Goal: Answer question/provide support: Answer question/provide support

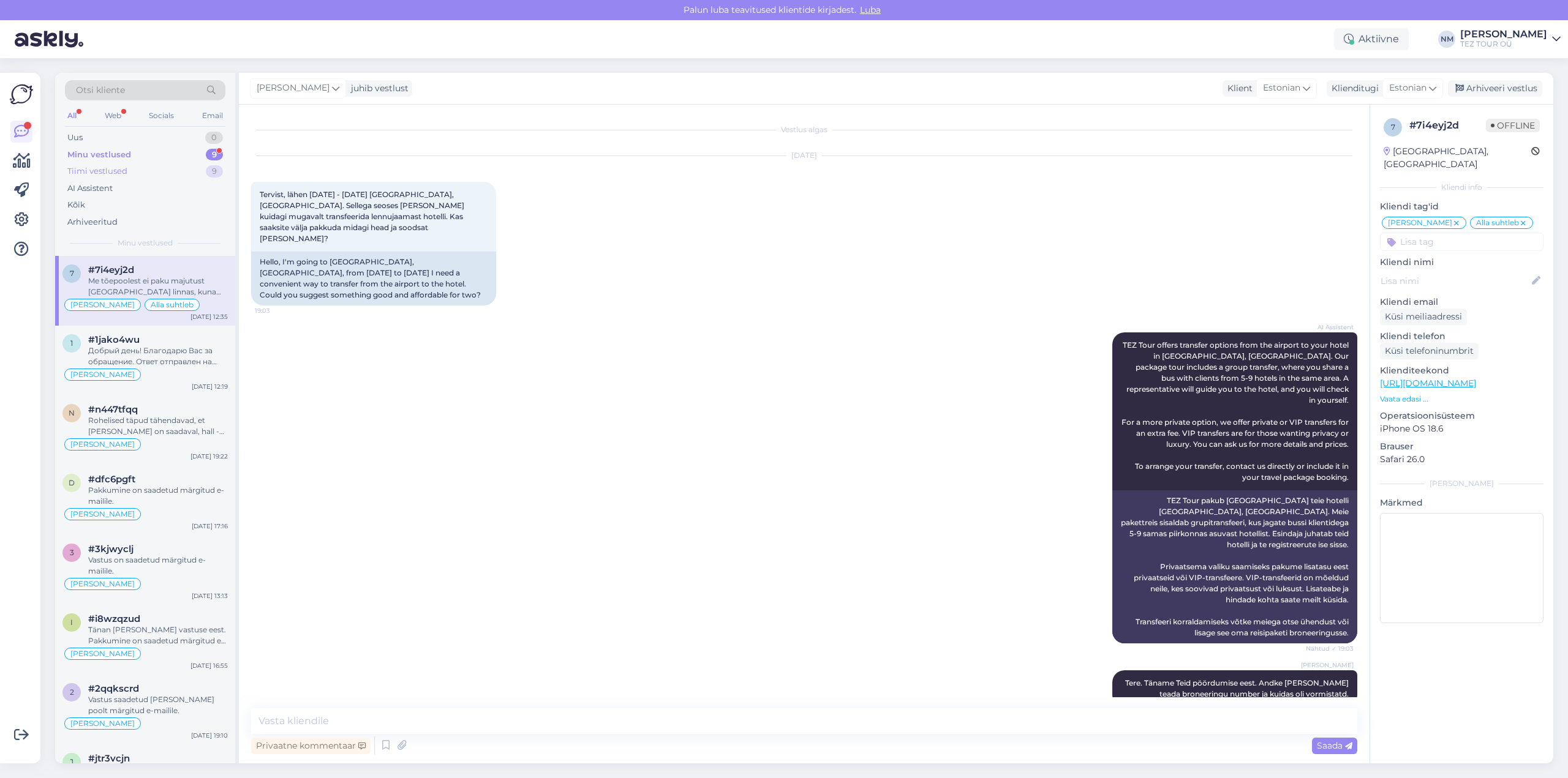
scroll to position [938, 0]
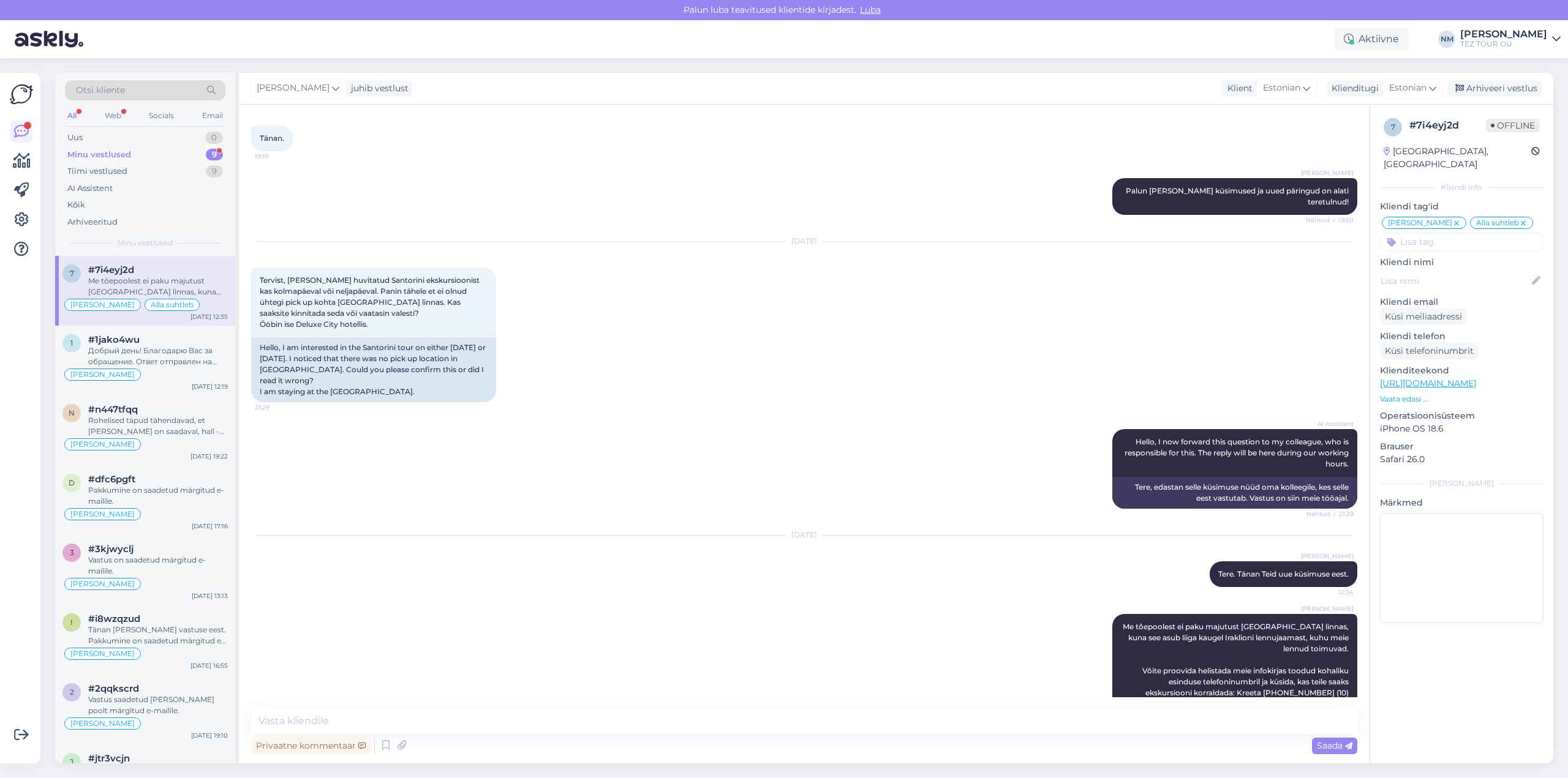
click at [213, 152] on div "9" at bounding box center [214, 155] width 17 height 12
drag, startPoint x: 196, startPoint y: 585, endPoint x: 197, endPoint y: 566, distance: 19.0
click at [196, 584] on div "[PERSON_NAME]" at bounding box center [145, 584] width 165 height 15
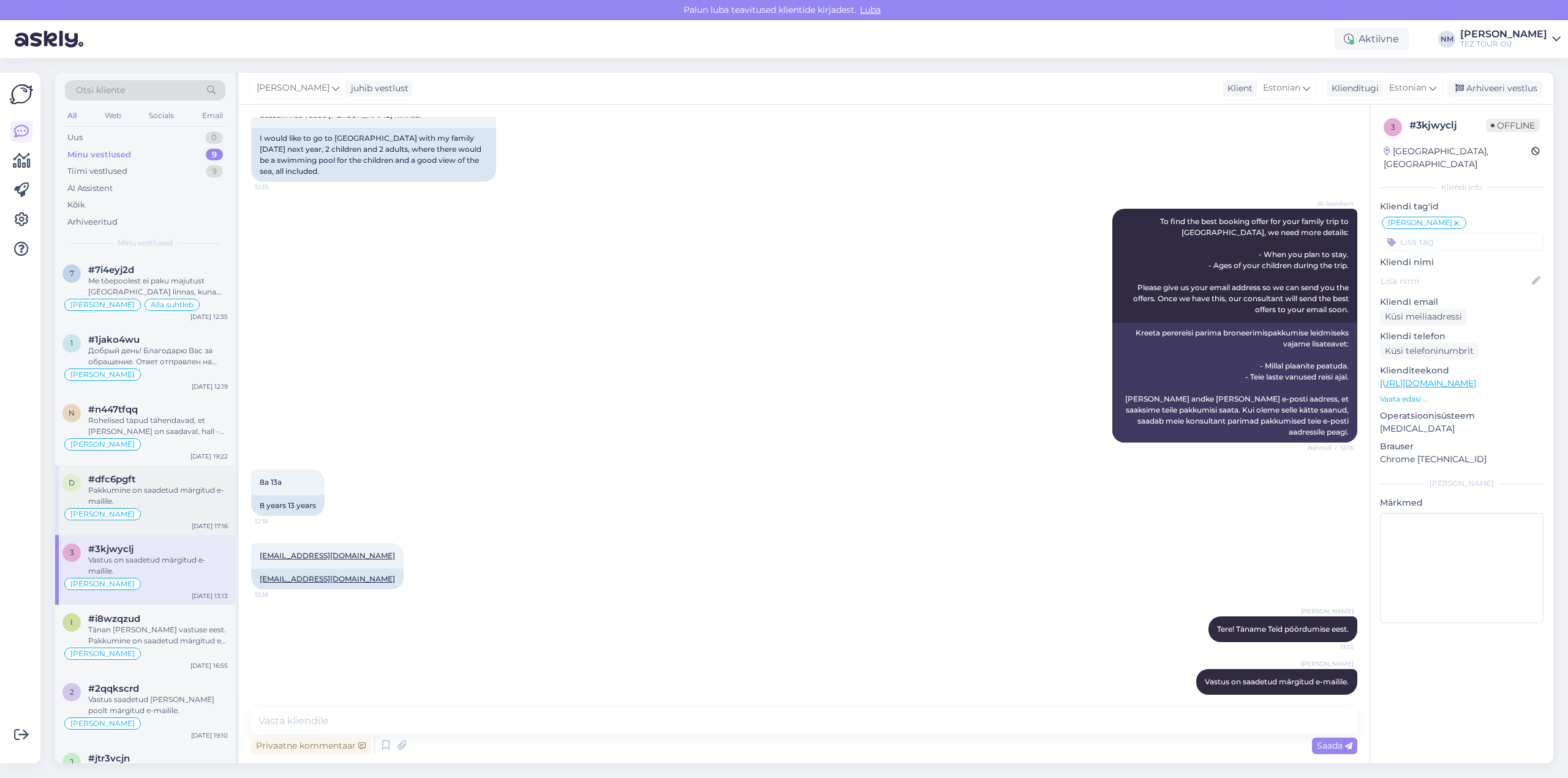
click at [196, 523] on div "[DATE] 17:16" at bounding box center [210, 526] width 36 height 9
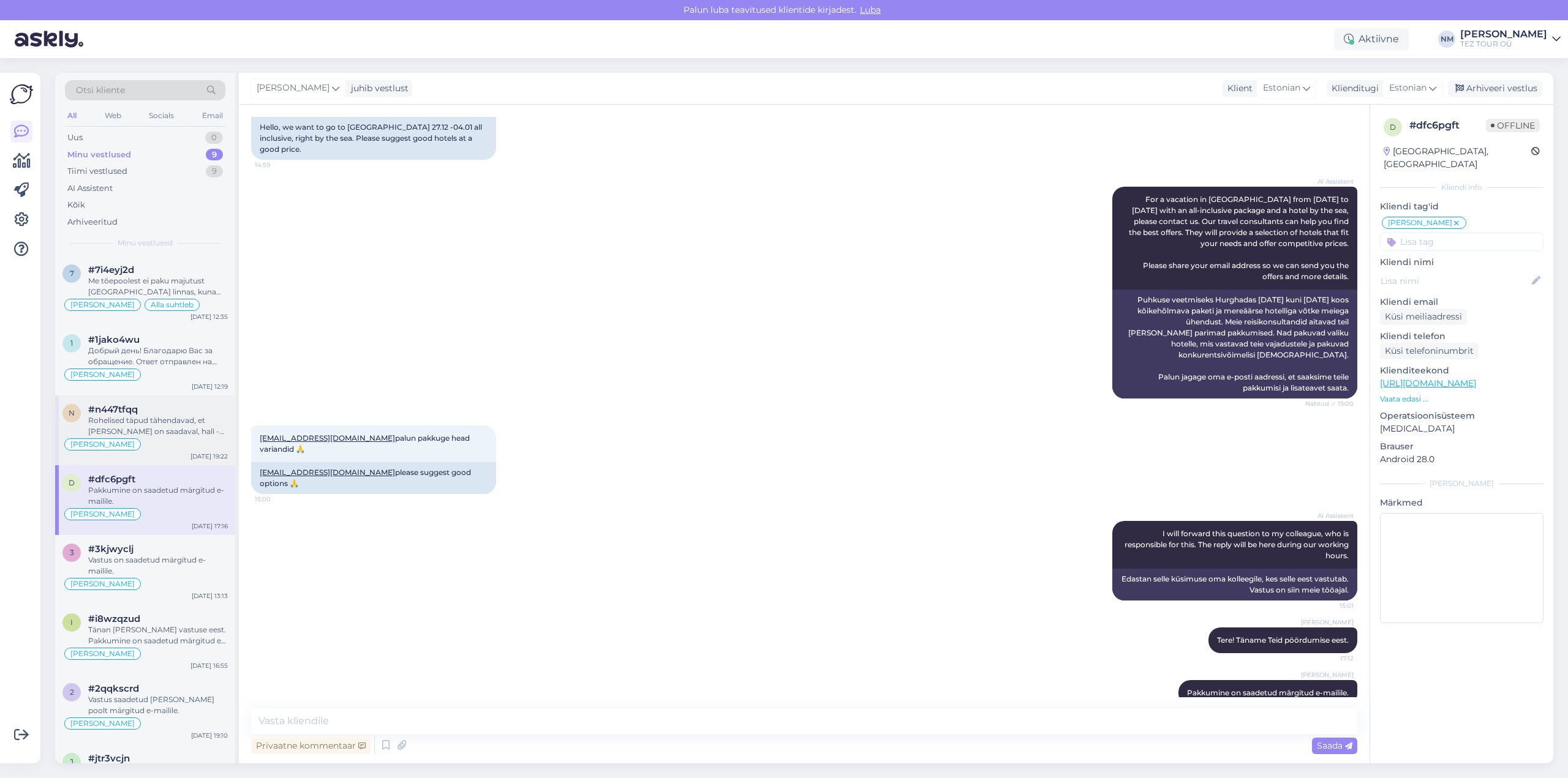
click at [190, 447] on div "[PERSON_NAME]" at bounding box center [145, 445] width 165 height 15
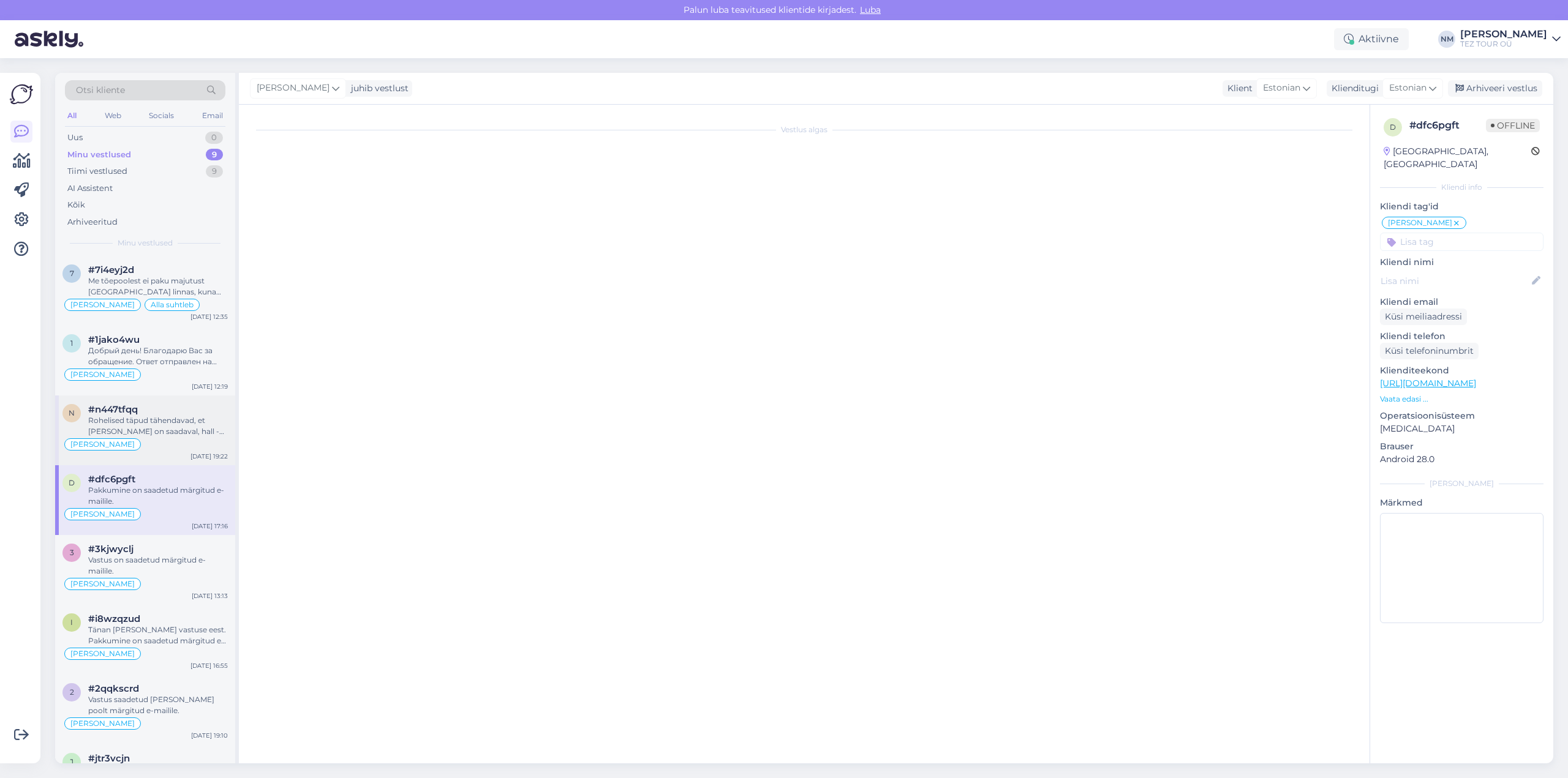
scroll to position [432, 0]
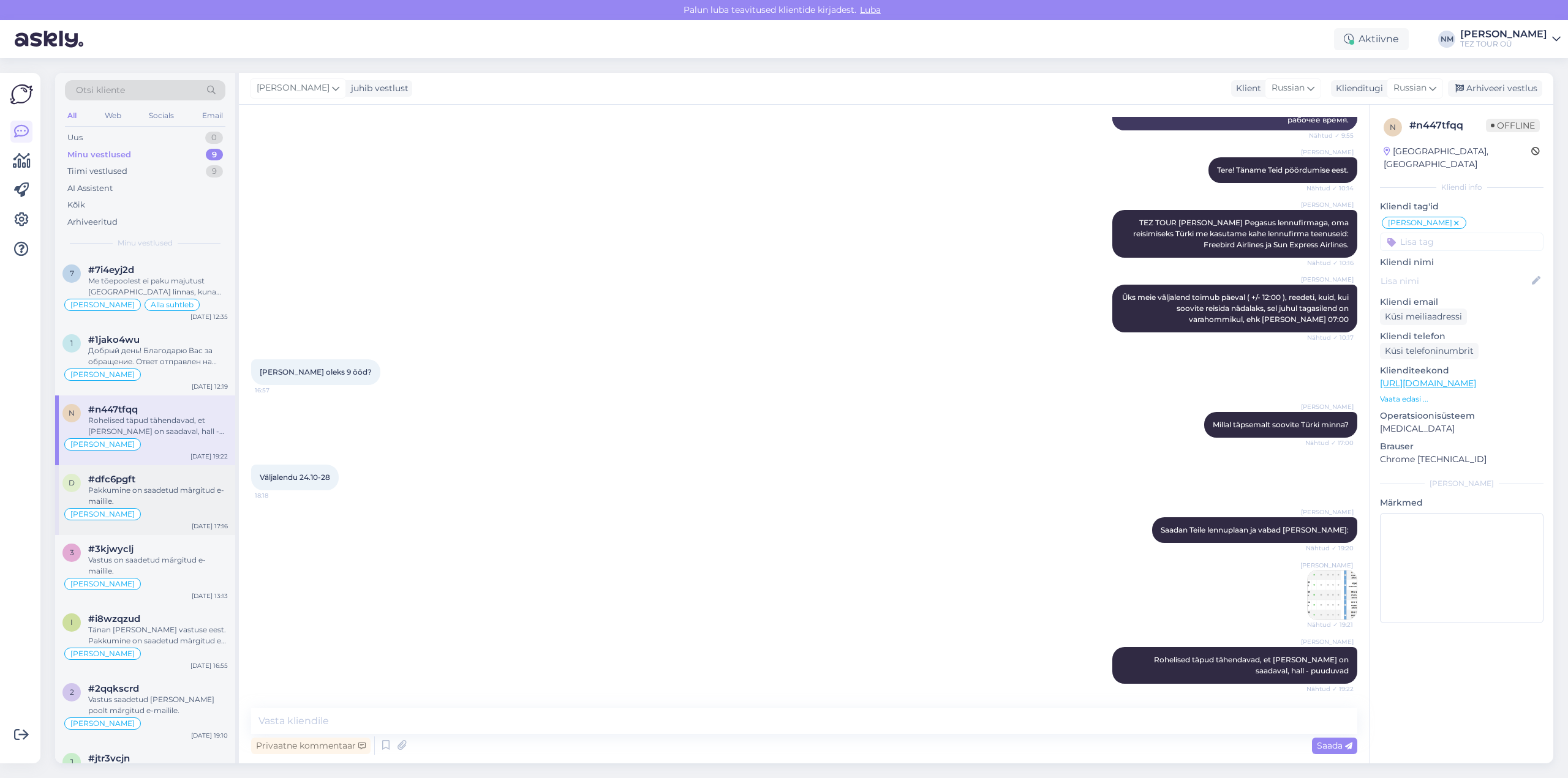
click at [187, 490] on div "Pakkumine on saadetud märgitud e-mailile." at bounding box center [158, 495] width 140 height 22
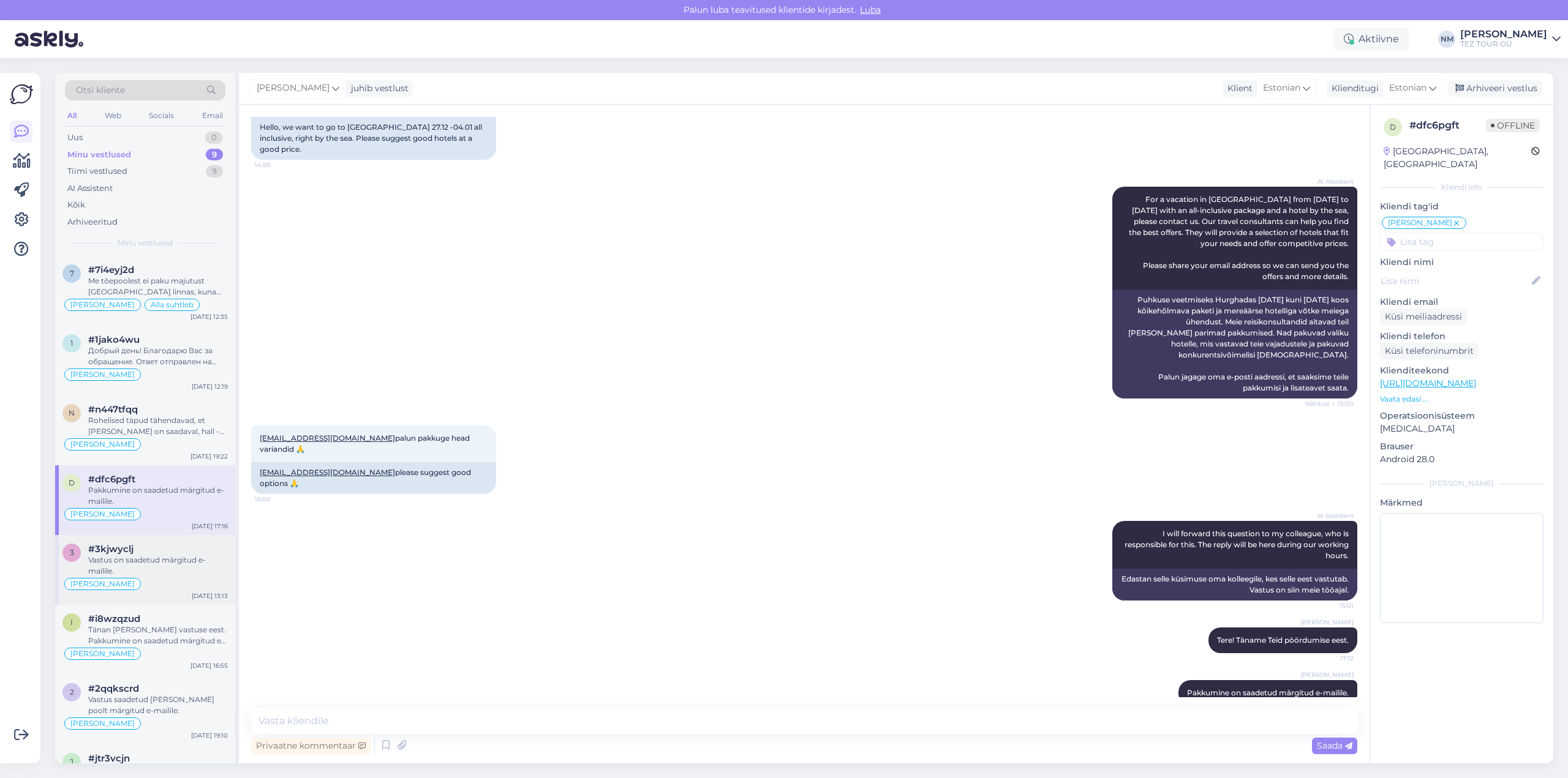
click at [192, 576] on div "Vastus on saadetud märgitud e-mailile." at bounding box center [158, 565] width 140 height 22
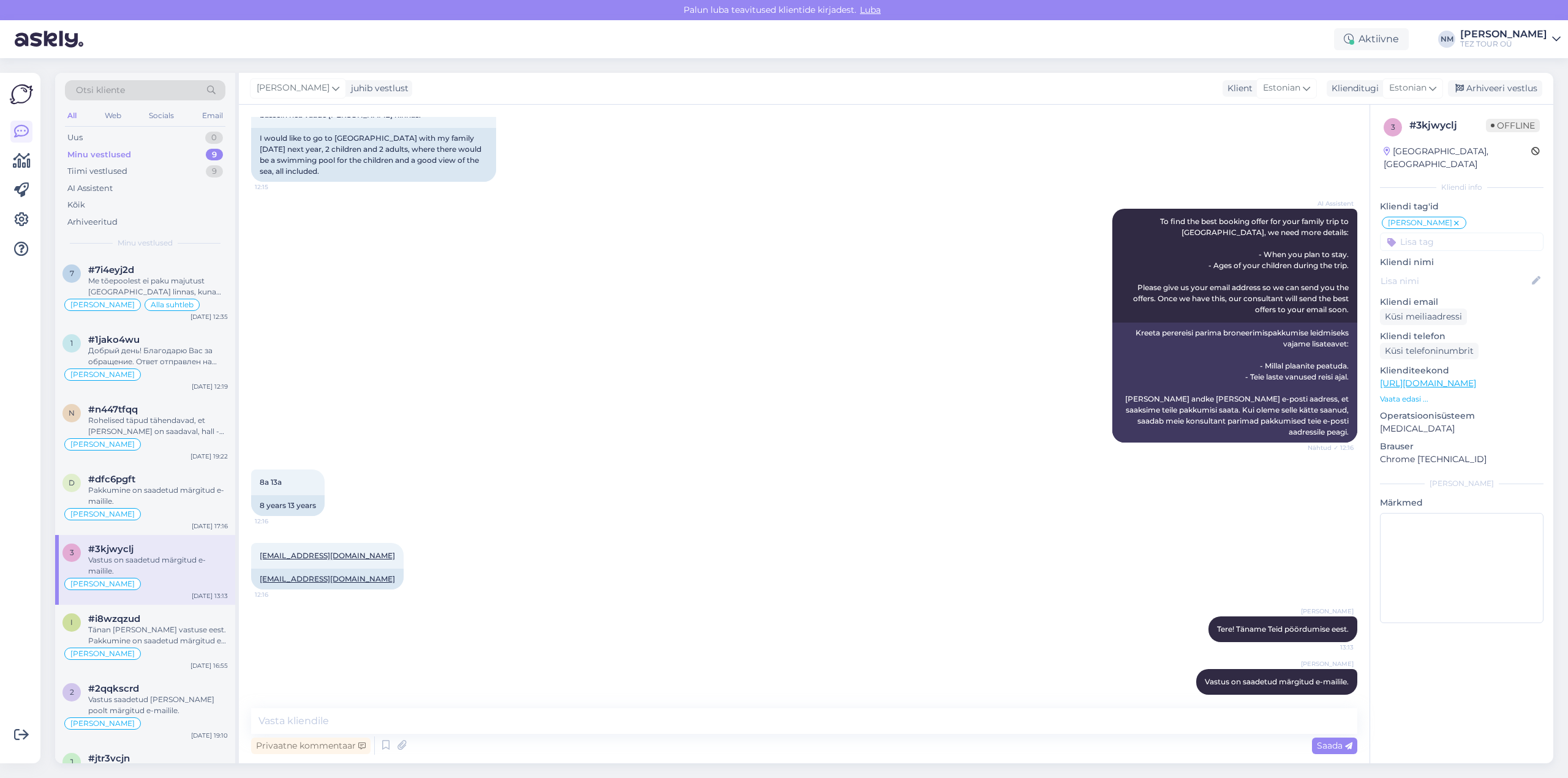
click at [153, 559] on div "Vastus on saadetud märgitud e-mailile." at bounding box center [158, 565] width 140 height 22
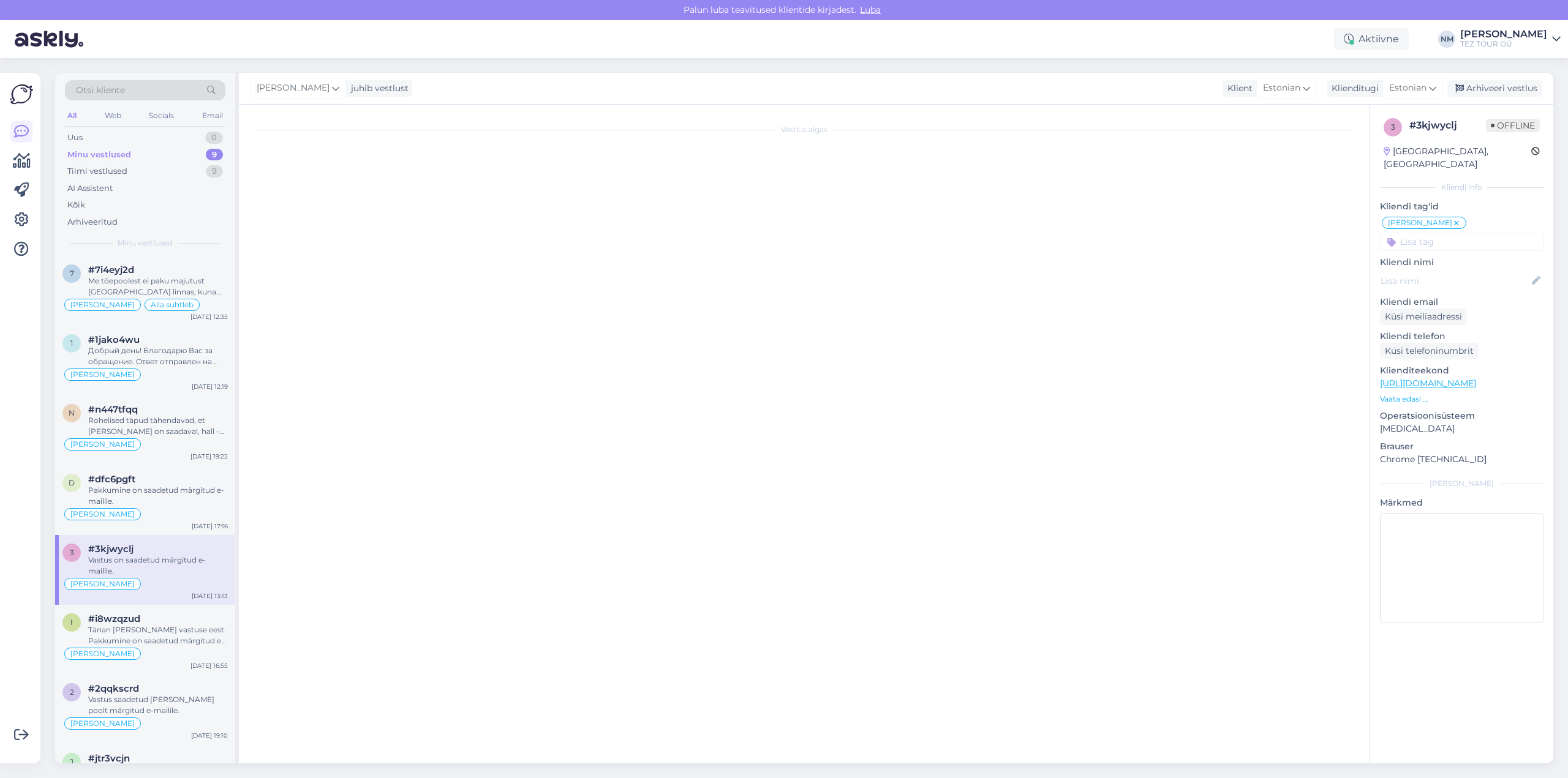
scroll to position [0, 0]
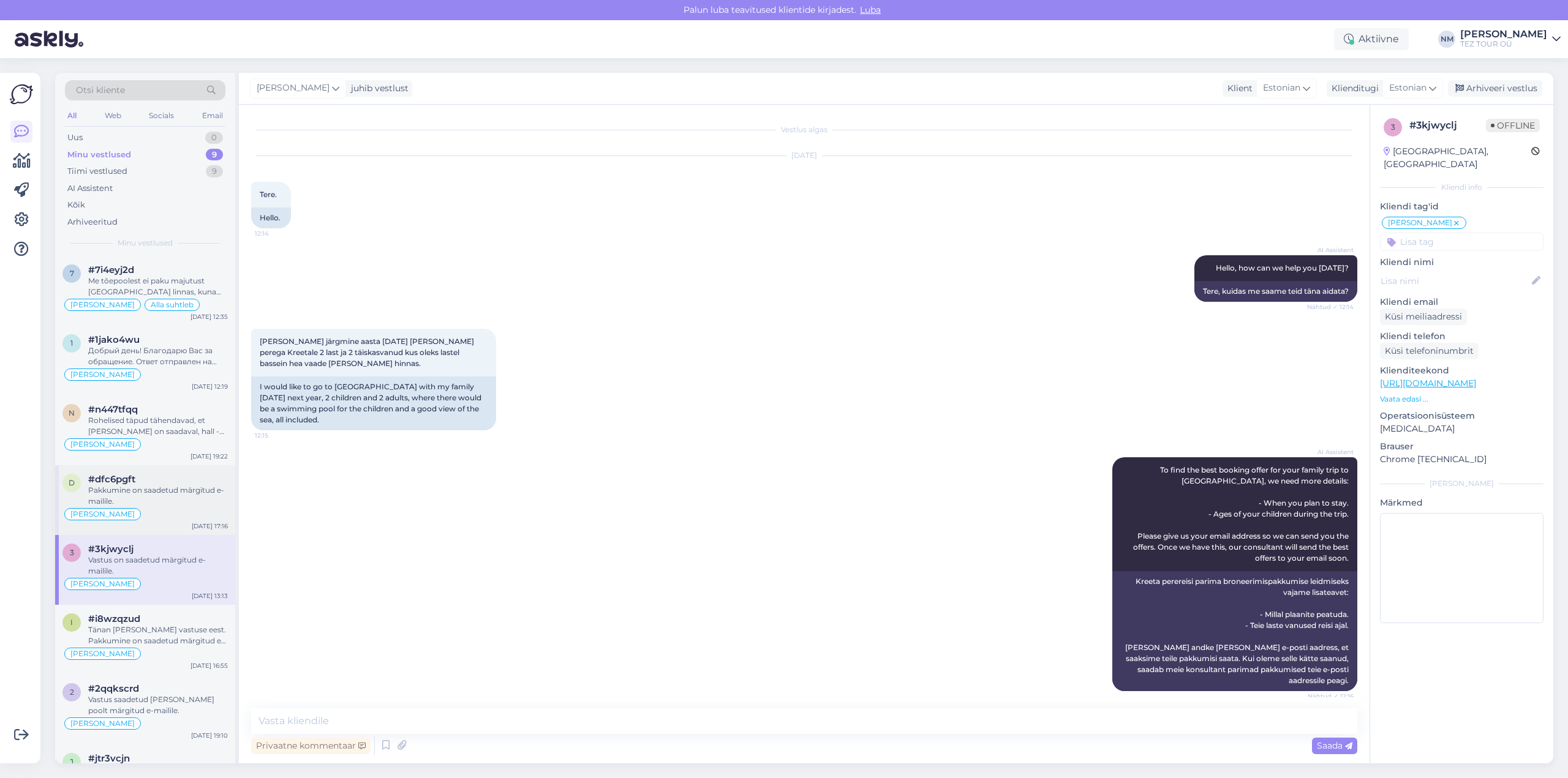
click at [172, 492] on div "Pakkumine on saadetud märgitud e-mailile." at bounding box center [158, 495] width 140 height 22
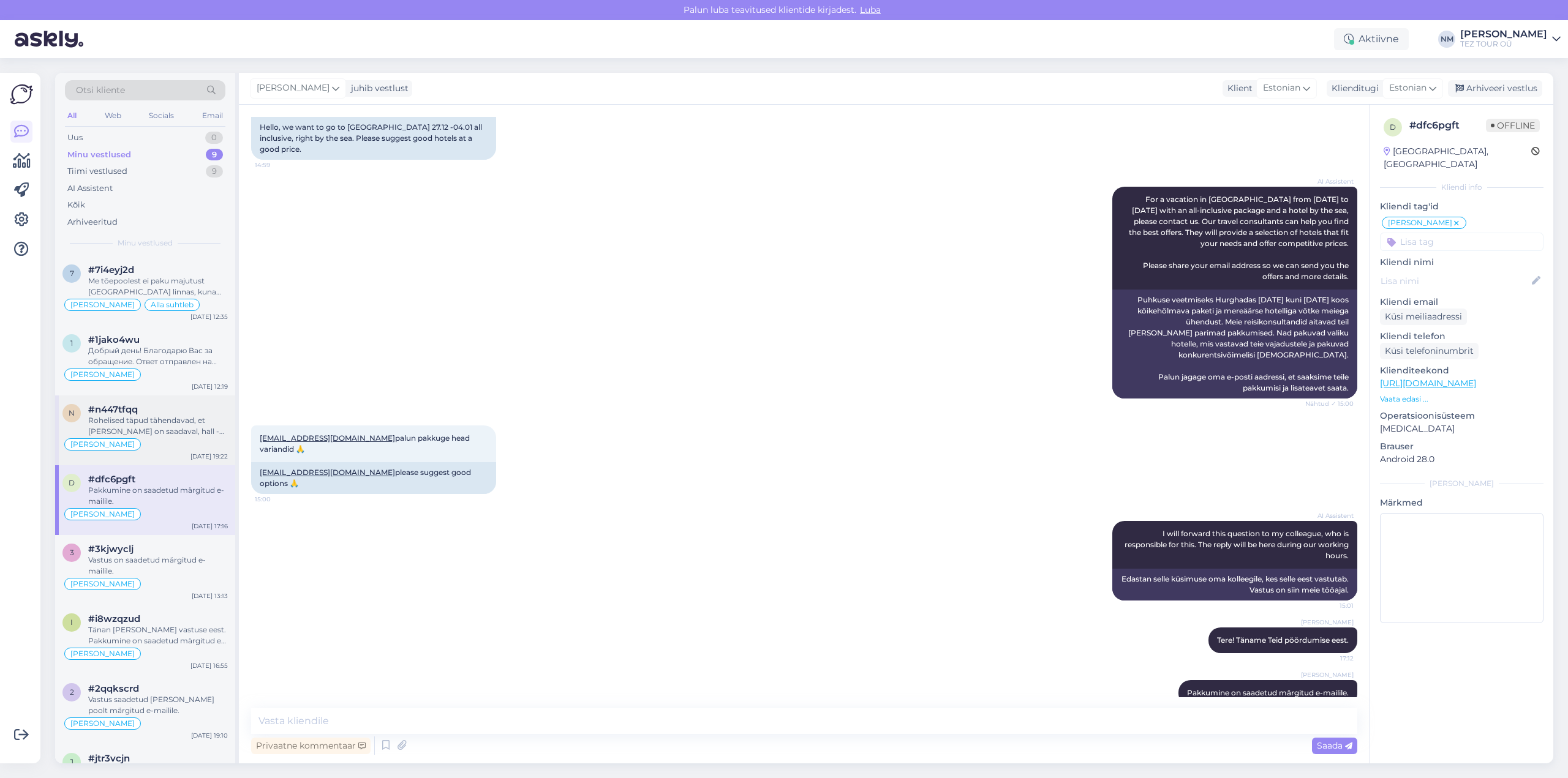
click at [167, 436] on div "Rohelised täpud tähendavad, et [PERSON_NAME] on saadaval, hall - puuduvad" at bounding box center [158, 425] width 140 height 22
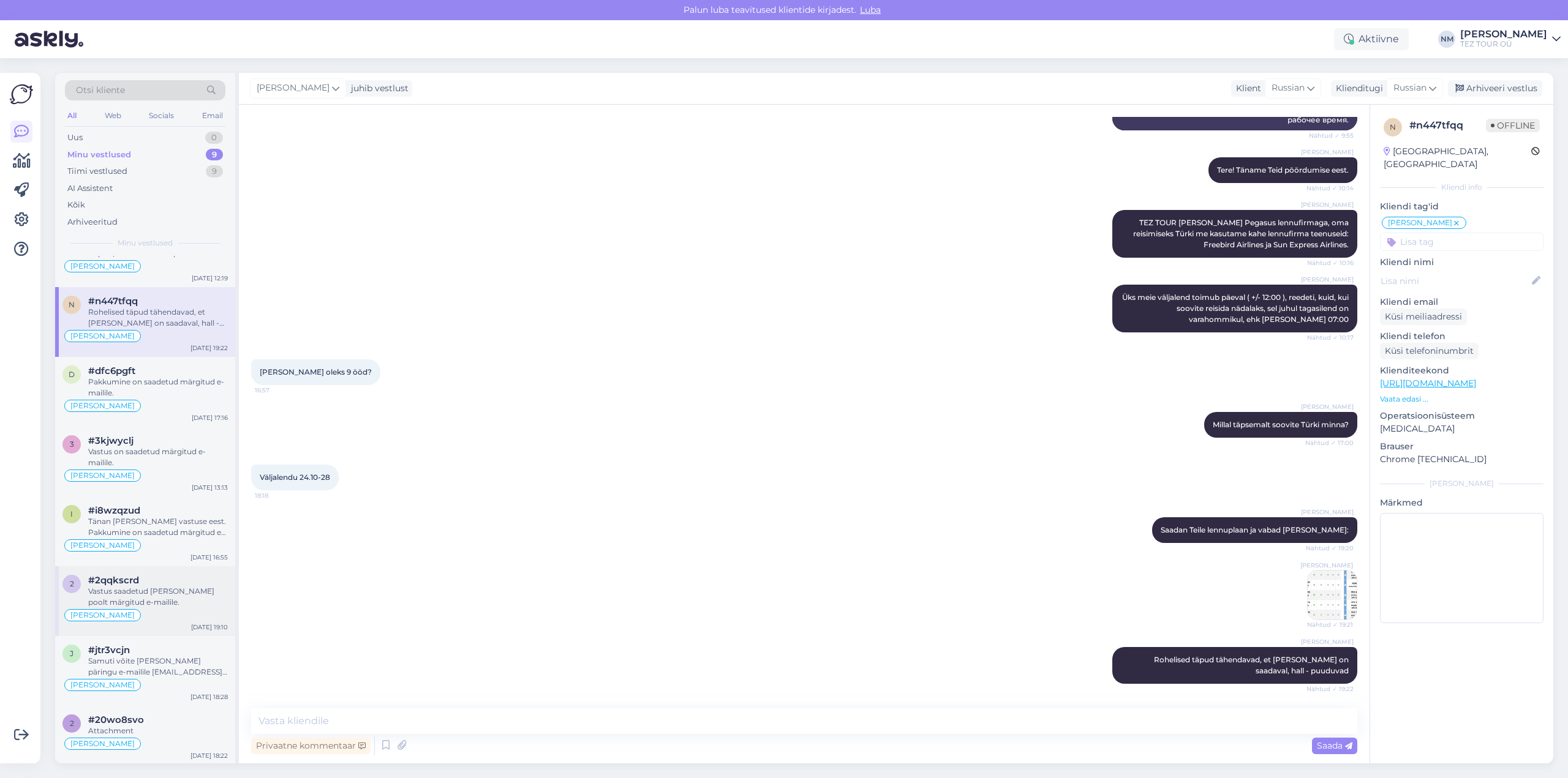
scroll to position [110, 0]
click at [193, 534] on div "Tänan [PERSON_NAME] vastuse eest. Pakkumine on saadetud märgitud e-mailile." at bounding box center [158, 525] width 140 height 22
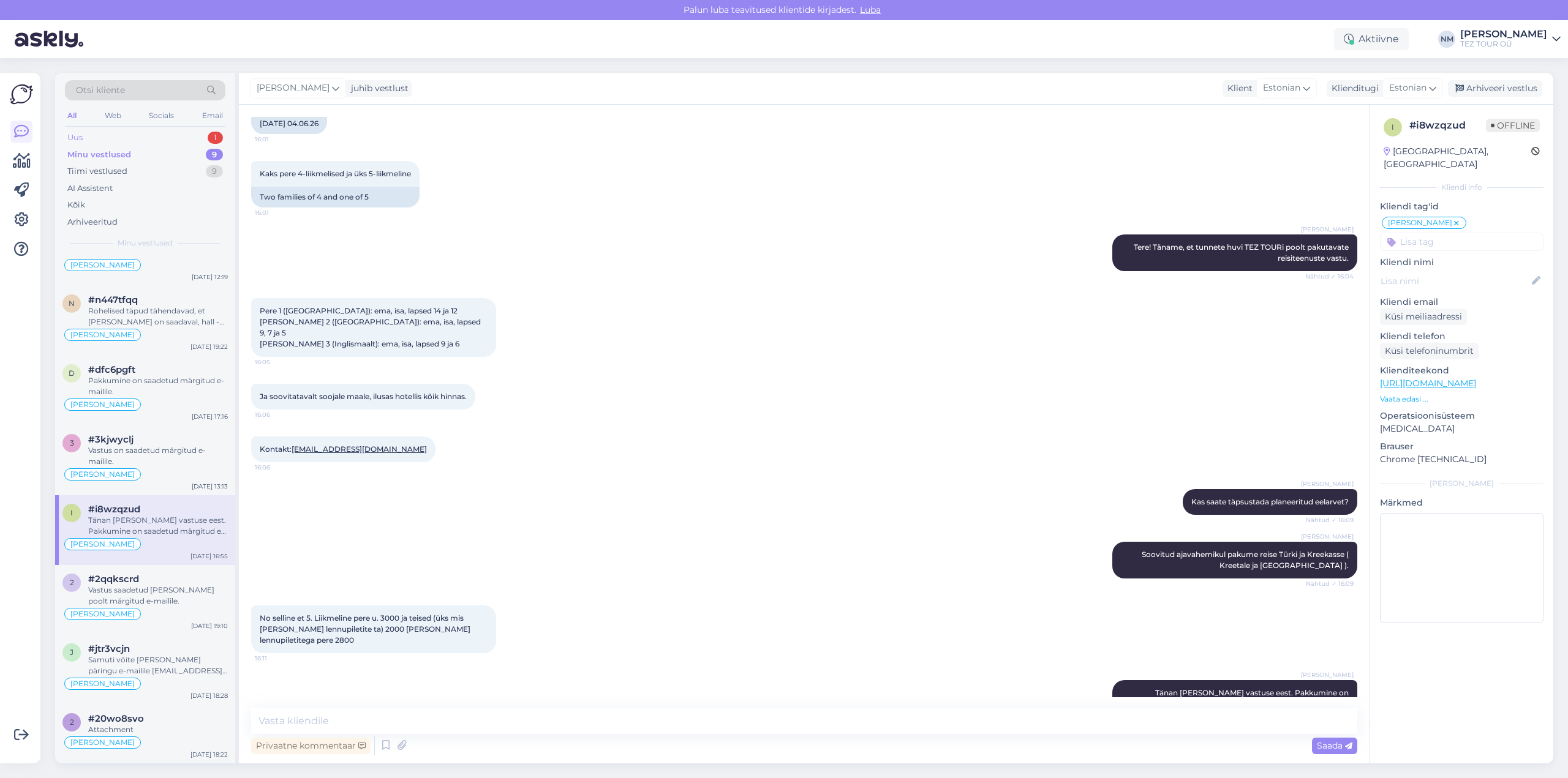
click at [217, 138] on div "1" at bounding box center [215, 138] width 15 height 12
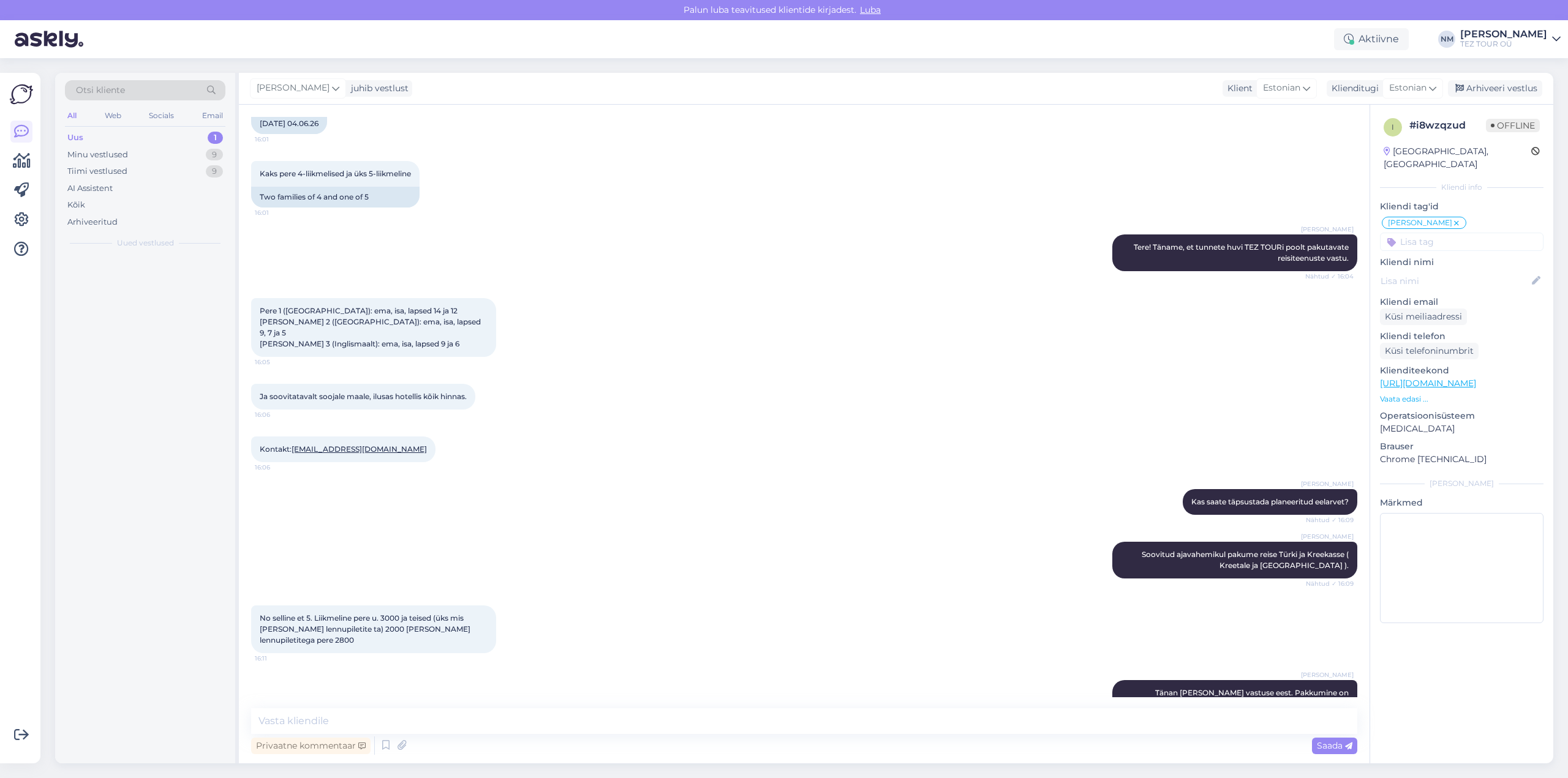
scroll to position [0, 0]
click at [217, 138] on div "1" at bounding box center [215, 138] width 15 height 12
click at [177, 283] on div "Hello, I am routing this question to the colleague who is responsible for this …" at bounding box center [158, 286] width 140 height 22
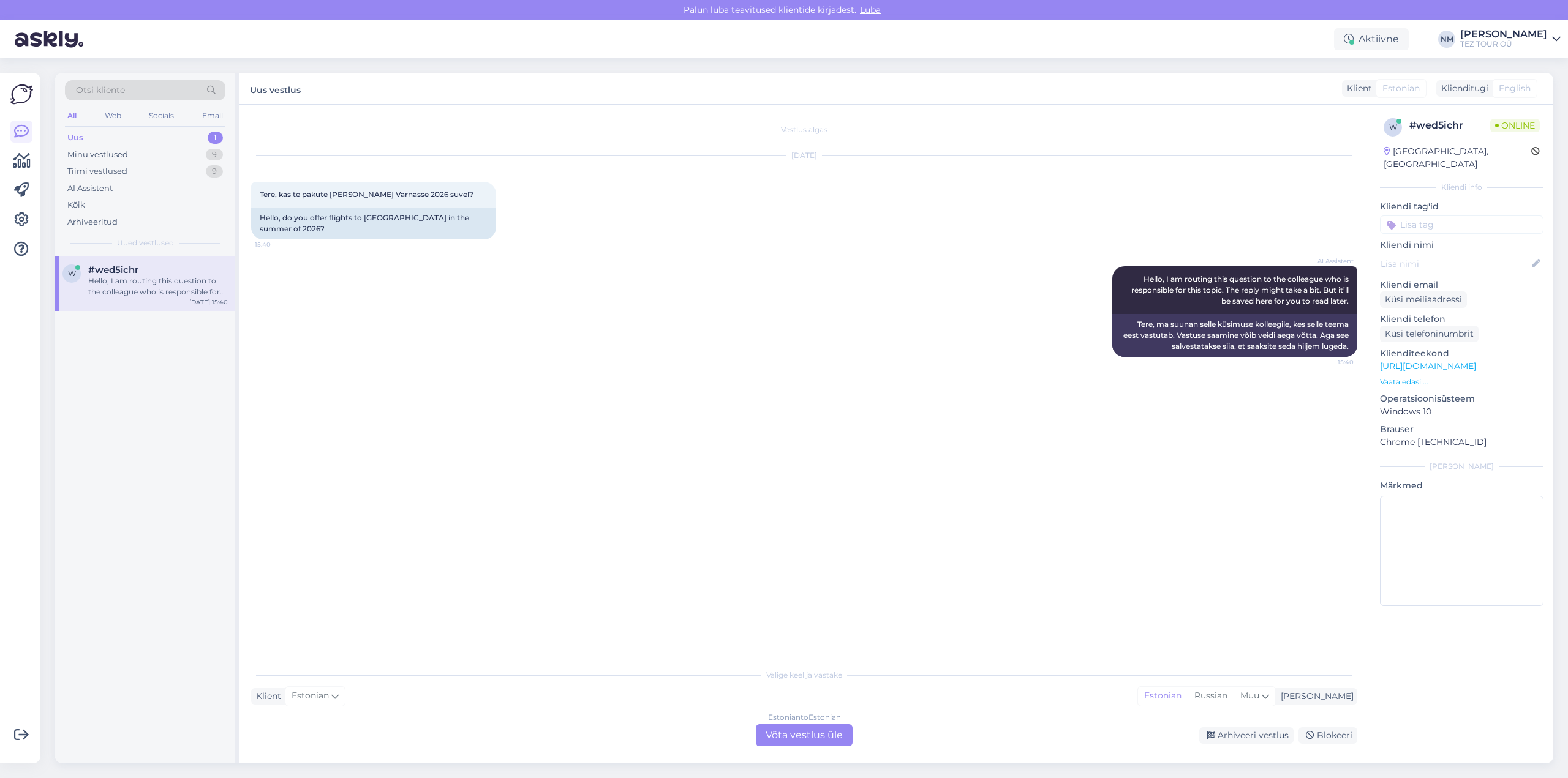
click at [799, 732] on div "Estonian to Estonian Võta vestlus üle" at bounding box center [804, 734] width 97 height 22
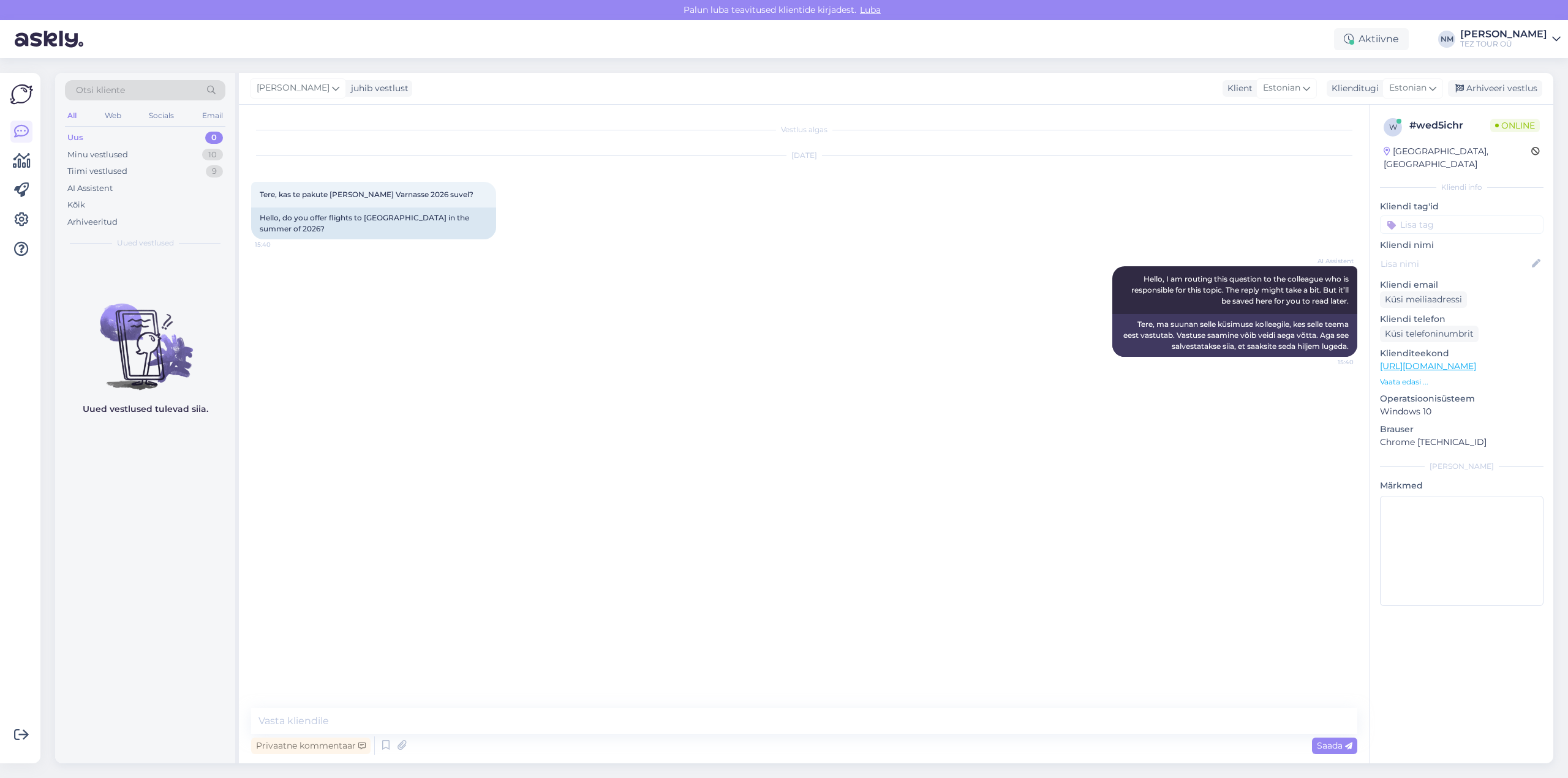
click at [1449, 216] on input at bounding box center [1461, 225] width 163 height 18
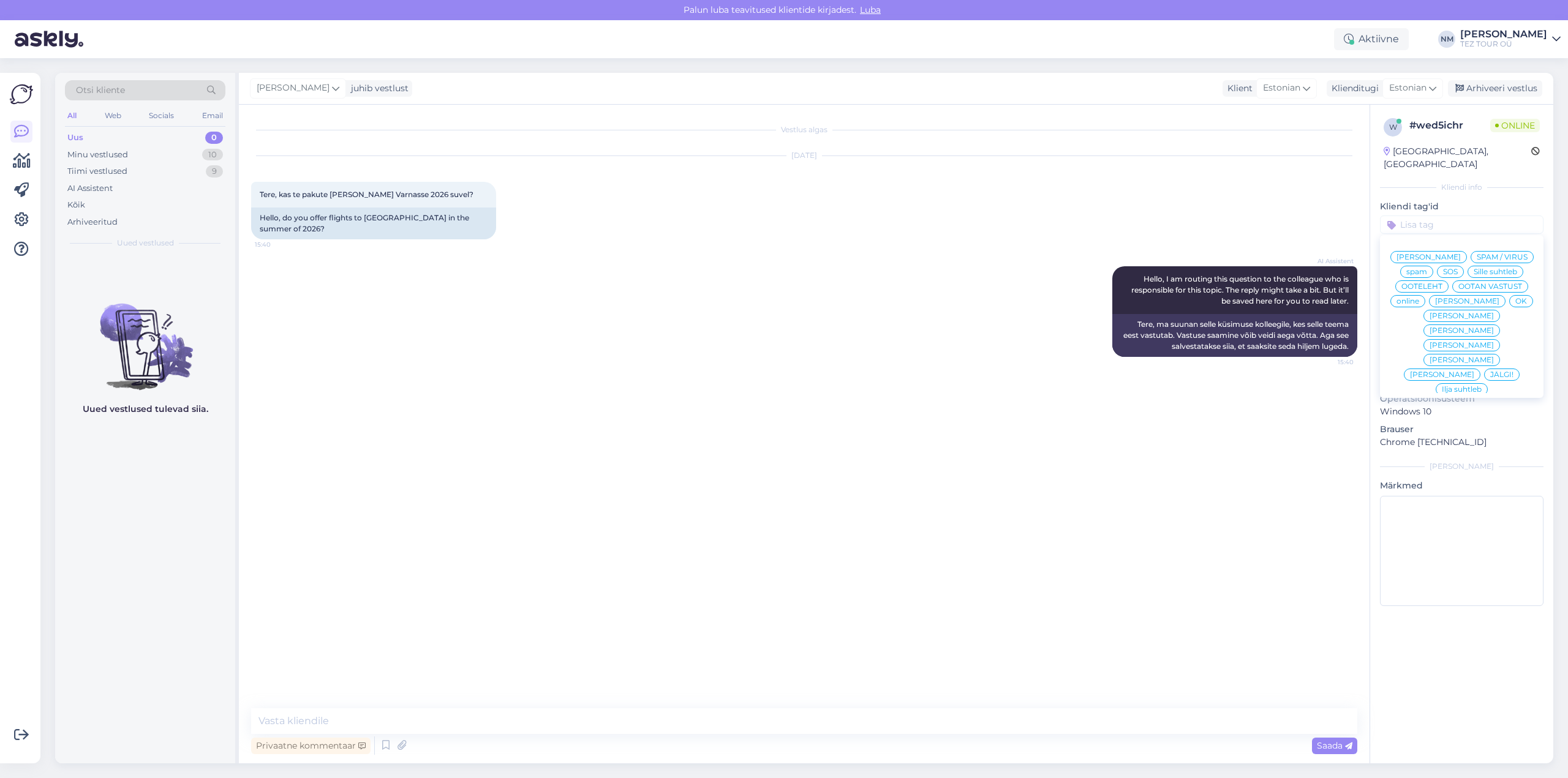
click at [1466, 386] on span "Ilja suhtleb" at bounding box center [1461, 389] width 40 height 8
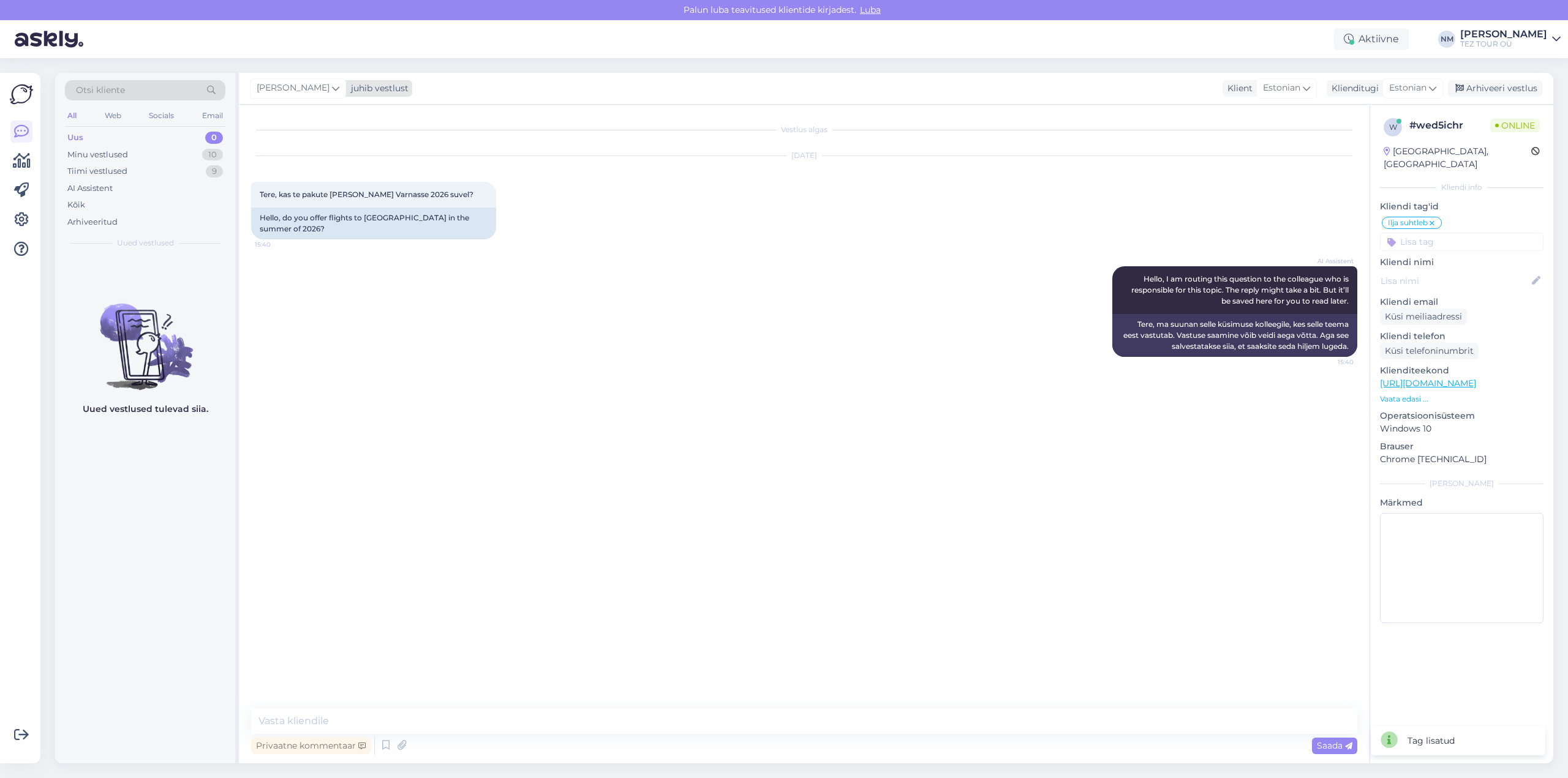
click at [334, 89] on icon at bounding box center [335, 88] width 8 height 14
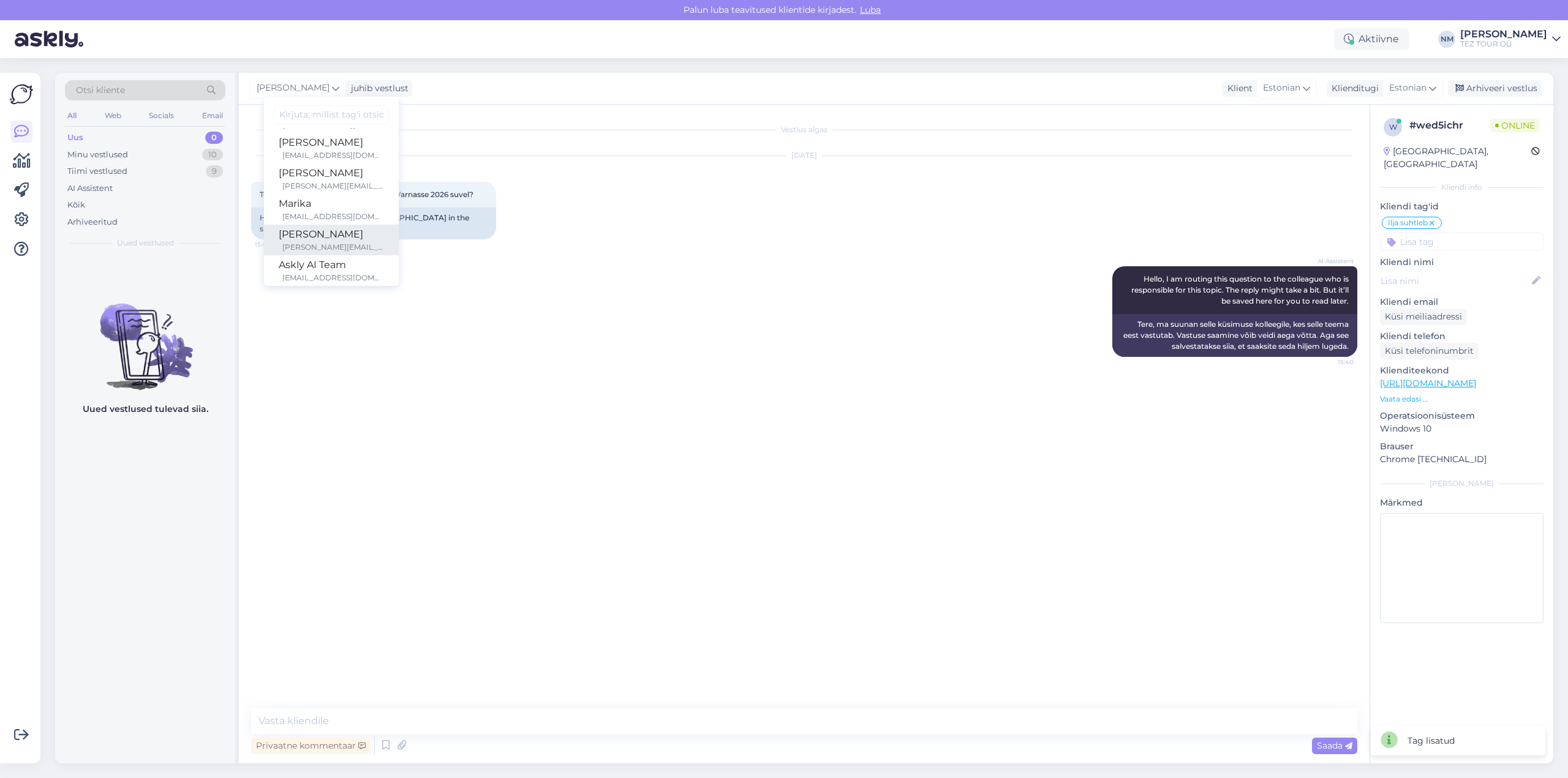
scroll to position [183, 0]
click at [347, 232] on div "[PERSON_NAME]" at bounding box center [332, 235] width 105 height 15
